Goal: Task Accomplishment & Management: Use online tool/utility

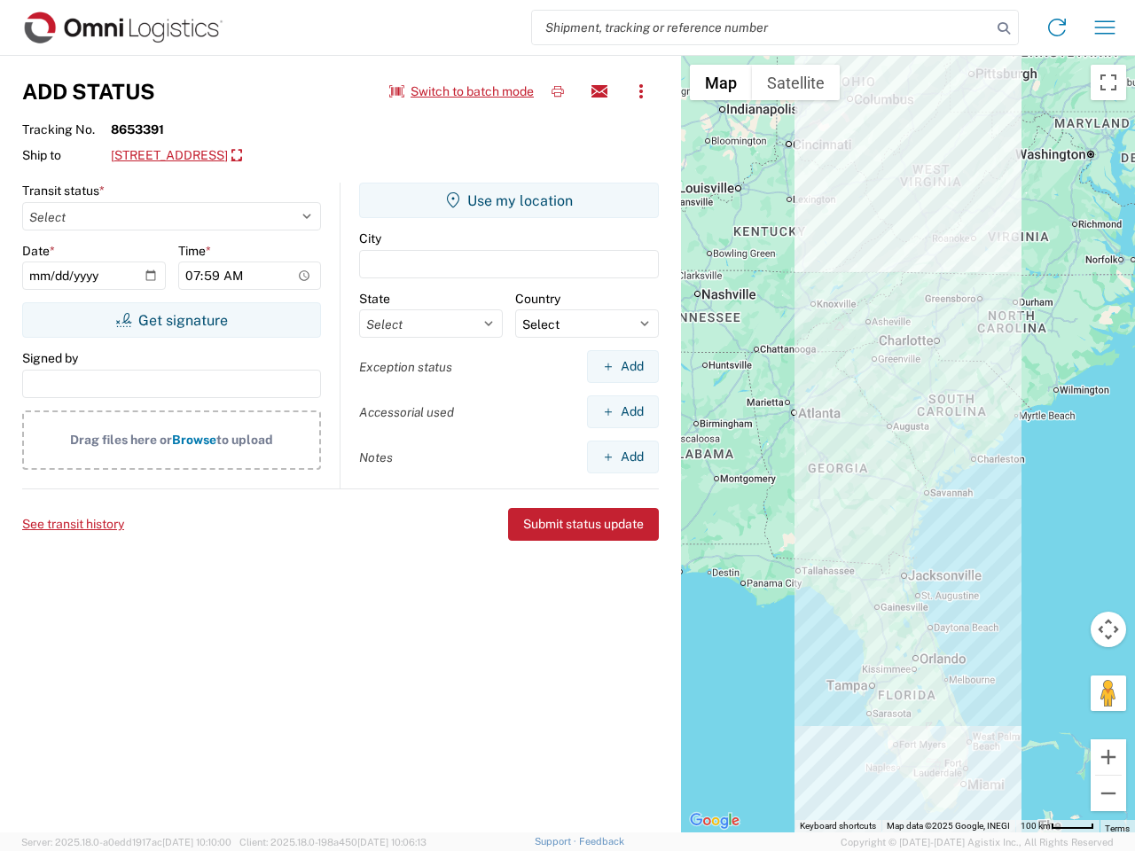
click at [762, 27] on input "search" at bounding box center [761, 28] width 459 height 34
click at [1004, 28] on icon at bounding box center [1003, 28] width 25 height 25
click at [1057, 27] on icon at bounding box center [1057, 27] width 28 height 28
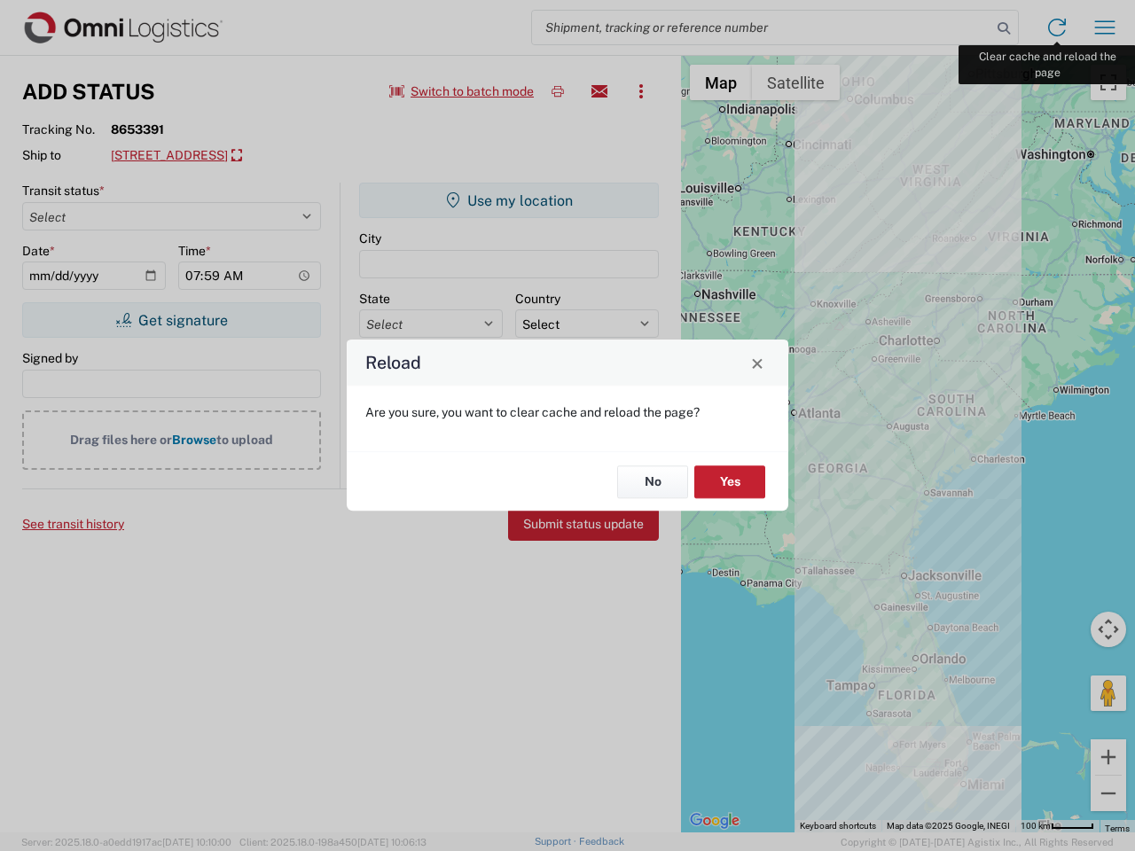
click at [1105, 27] on div "Reload Are you sure, you want to clear cache and reload the page? No Yes" at bounding box center [567, 425] width 1135 height 851
click at [462, 91] on div "Reload Are you sure, you want to clear cache and reload the page? No Yes" at bounding box center [567, 425] width 1135 height 851
click at [558, 91] on div "Reload Are you sure, you want to clear cache and reload the page? No Yes" at bounding box center [567, 425] width 1135 height 851
click at [599, 91] on div "Reload Are you sure, you want to clear cache and reload the page? No Yes" at bounding box center [567, 425] width 1135 height 851
click at [641, 91] on div "Reload Are you sure, you want to clear cache and reload the page? No Yes" at bounding box center [567, 425] width 1135 height 851
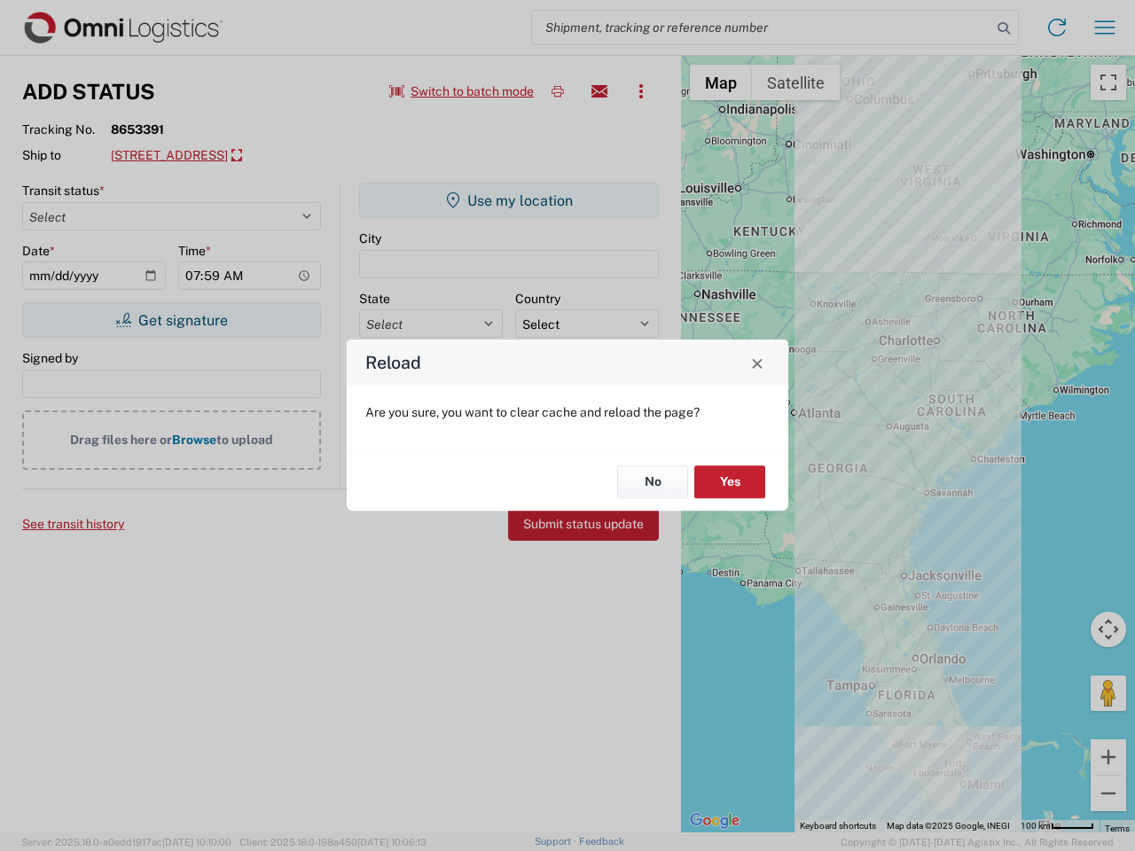
click at [270, 156] on div "Reload Are you sure, you want to clear cache and reload the page? No Yes" at bounding box center [567, 425] width 1135 height 851
click at [171, 320] on div "Reload Are you sure, you want to clear cache and reload the page? No Yes" at bounding box center [567, 425] width 1135 height 851
